Goal: Information Seeking & Learning: Learn about a topic

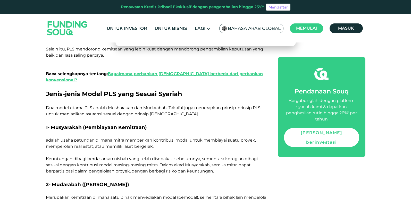
scroll to position [464, 0]
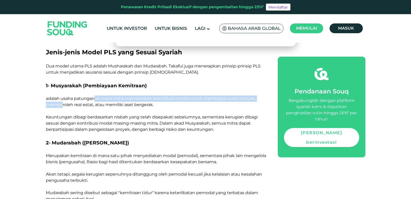
drag, startPoint x: 65, startPoint y: 89, endPoint x: 94, endPoint y: 87, distance: 28.7
click at [94, 96] on font "adalah usaha patungan di mana mitra memberikan kontribusi modal untuk membiayai…" at bounding box center [151, 101] width 210 height 11
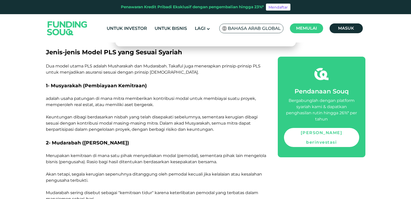
click at [152, 108] on p at bounding box center [156, 111] width 220 height 6
drag, startPoint x: 57, startPoint y: 107, endPoint x: 84, endPoint y: 106, distance: 26.6
click at [84, 115] on font "Keuntungan dibagi berdasarkan nisbah yang telah disepakati sebelumnya, sementar…" at bounding box center [152, 123] width 212 height 17
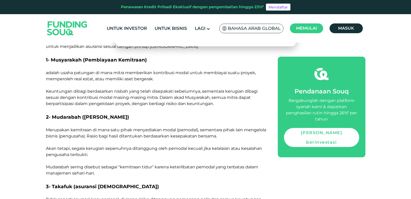
drag, startPoint x: 72, startPoint y: 114, endPoint x: 124, endPoint y: 112, distance: 51.4
click at [124, 121] on p at bounding box center [156, 124] width 220 height 6
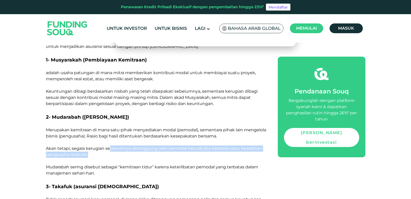
drag, startPoint x: 109, startPoint y: 137, endPoint x: 97, endPoint y: 141, distance: 13.1
click at [97, 146] on p "Akan tetapi, segala kerugian sepenuhnya ditanggung oleh pemodal kecuali jika ke…" at bounding box center [156, 152] width 220 height 12
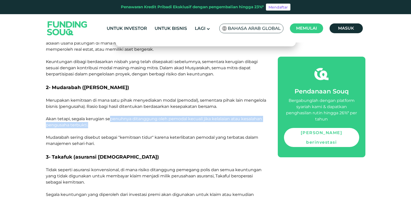
scroll to position [542, 0]
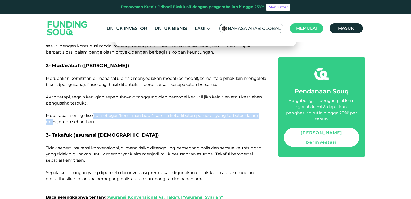
drag, startPoint x: 53, startPoint y: 107, endPoint x: 93, endPoint y: 104, distance: 40.6
click at [93, 113] on font "Mudarabah sering disebut sebagai "kemitraan tidur" karena keterlibatan pemodal …" at bounding box center [152, 118] width 212 height 11
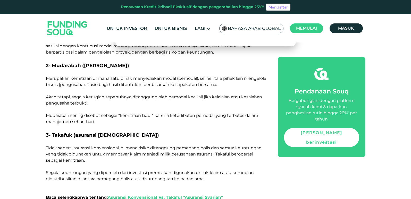
click at [134, 113] on p "Mudarabah sering disebut sebagai "kemitraan tidur" karena keterlibatan pemodal …" at bounding box center [156, 119] width 220 height 12
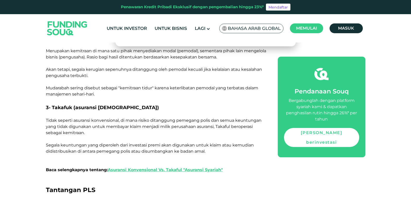
scroll to position [567, 0]
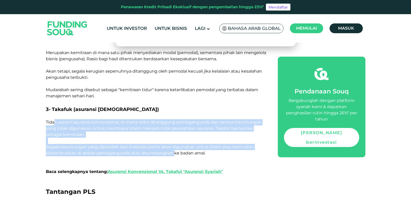
drag, startPoint x: 54, startPoint y: 110, endPoint x: 174, endPoint y: 139, distance: 124.0
click at [174, 139] on div "Larangan Riba (bunga) dalam keuangan [DEMOGRAPHIC_DATA] telah mengharuskan adan…" at bounding box center [156, 104] width 220 height 753
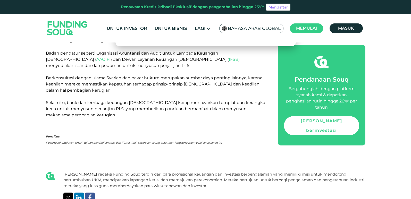
scroll to position [774, 0]
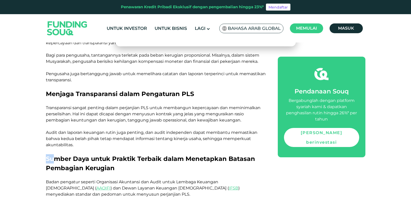
drag, startPoint x: 58, startPoint y: 143, endPoint x: 249, endPoint y: 141, distance: 190.6
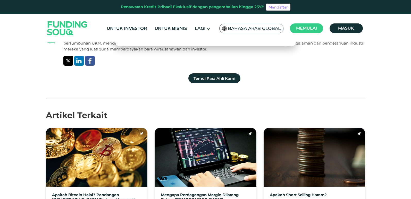
scroll to position [1109, 0]
